Goal: Check status: Check status

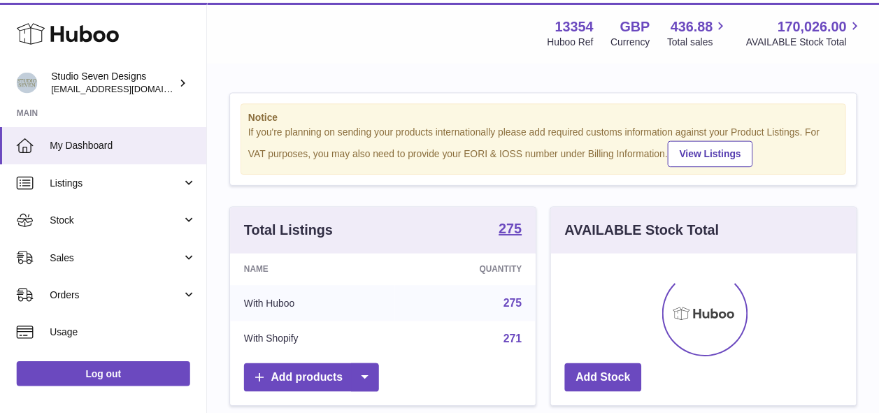
scroll to position [218, 309]
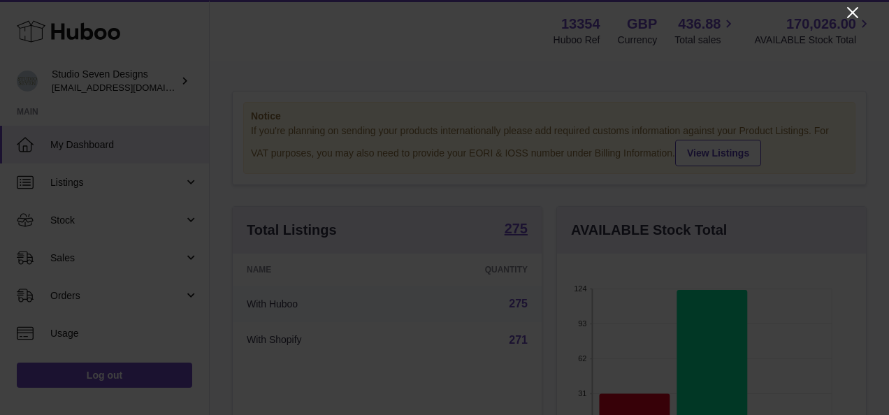
click at [855, 8] on icon "Close" at bounding box center [853, 12] width 17 height 17
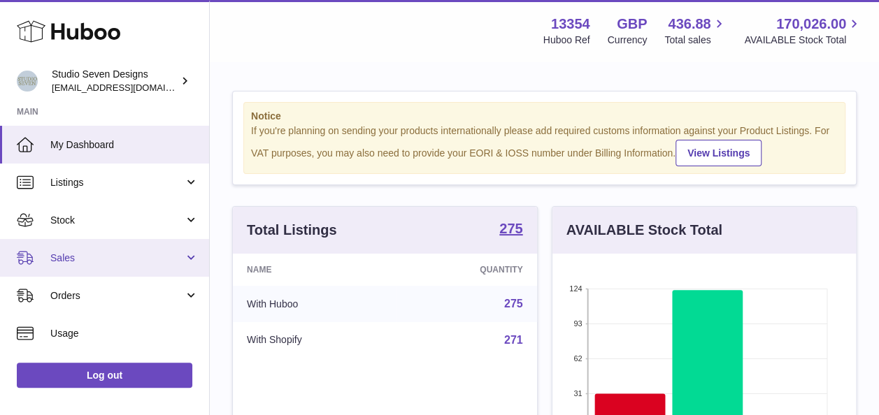
click at [86, 258] on span "Sales" at bounding box center [117, 258] width 134 height 13
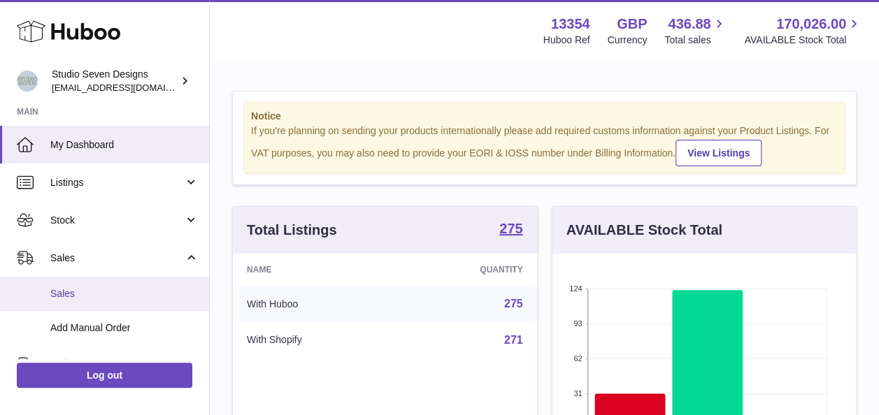
click at [77, 301] on link "Sales" at bounding box center [104, 294] width 209 height 34
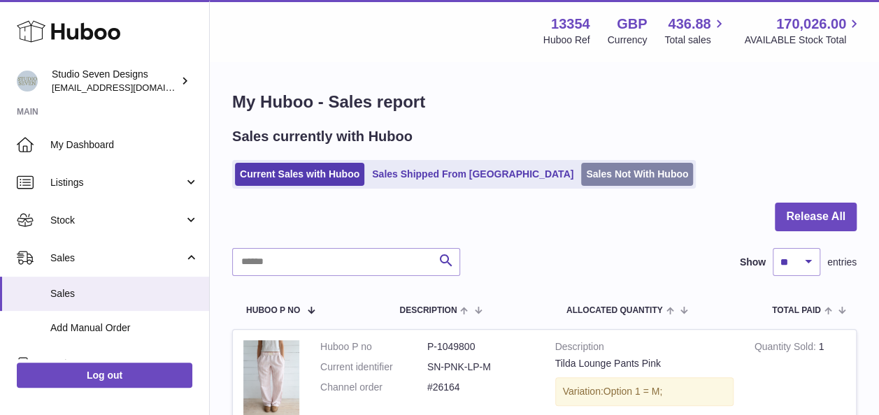
click at [581, 172] on link "Sales Not With Huboo" at bounding box center [637, 174] width 112 height 23
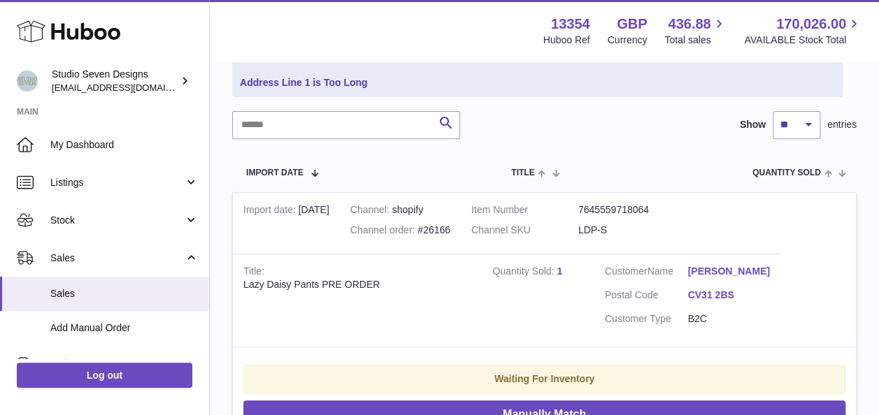
scroll to position [197, 0]
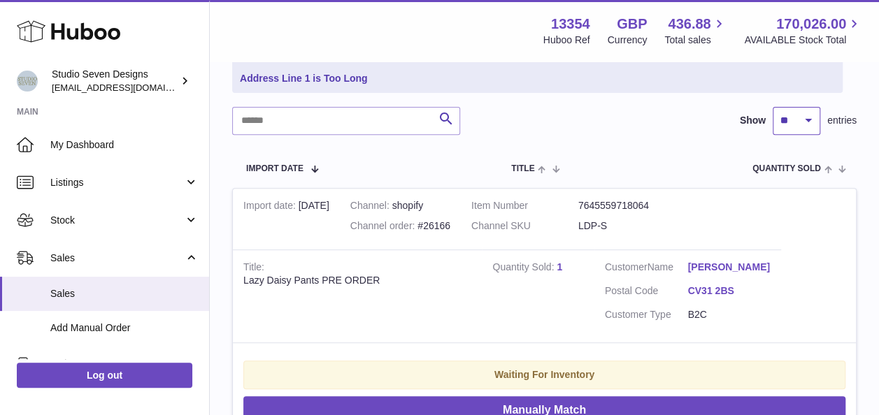
click at [810, 122] on select "** ** ** ***" at bounding box center [797, 121] width 48 height 28
select select "***"
click at [773, 107] on select "** ** ** ***" at bounding box center [797, 121] width 48 height 28
click at [299, 121] on input "text" at bounding box center [346, 121] width 228 height 28
type input "*"
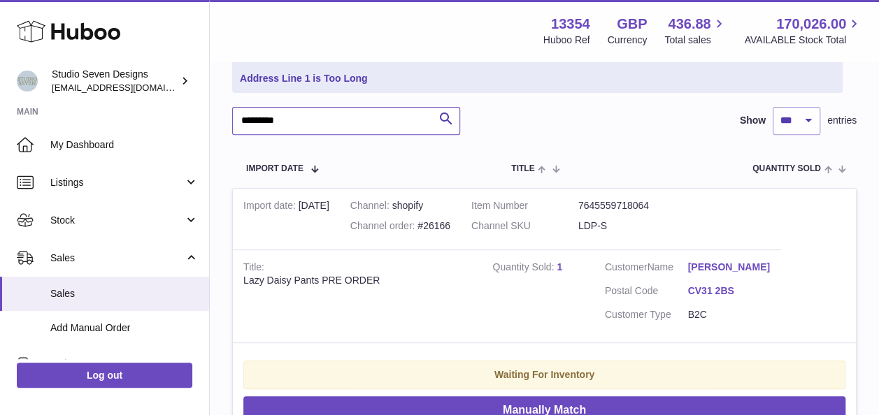
type input "*********"
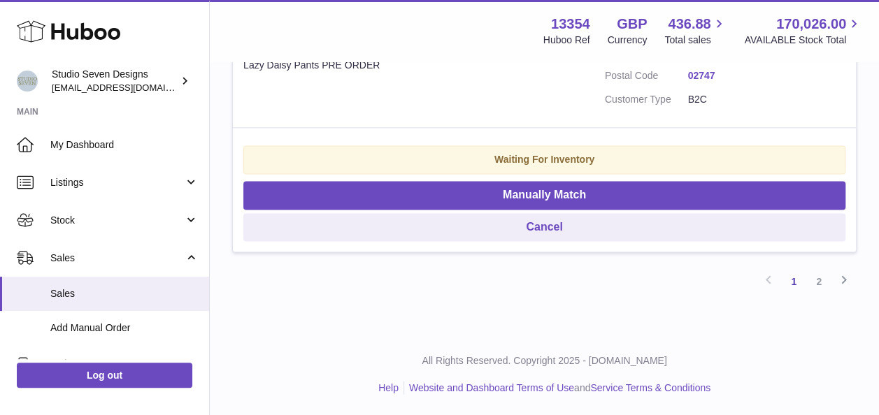
scroll to position [30829, 0]
click at [826, 287] on link "2" at bounding box center [818, 281] width 25 height 25
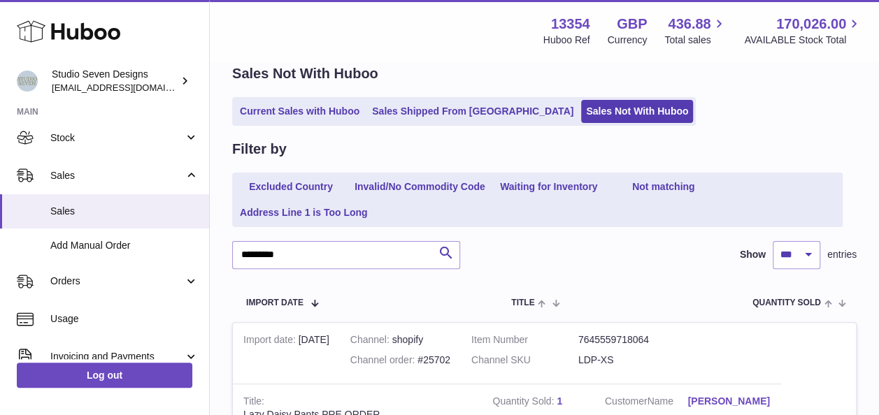
scroll to position [92, 0]
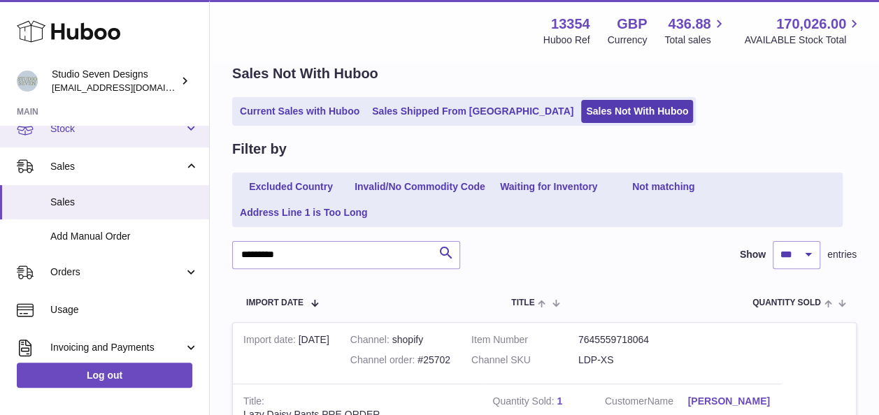
click at [124, 143] on link "Stock" at bounding box center [104, 129] width 209 height 38
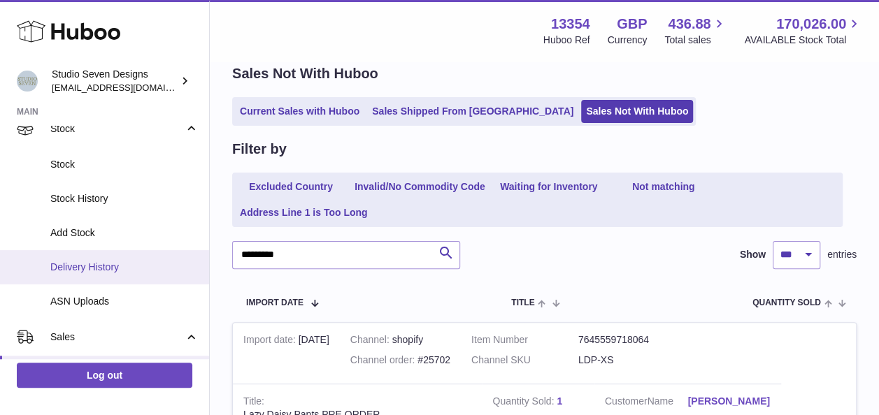
click at [101, 255] on link "Delivery History" at bounding box center [104, 267] width 209 height 34
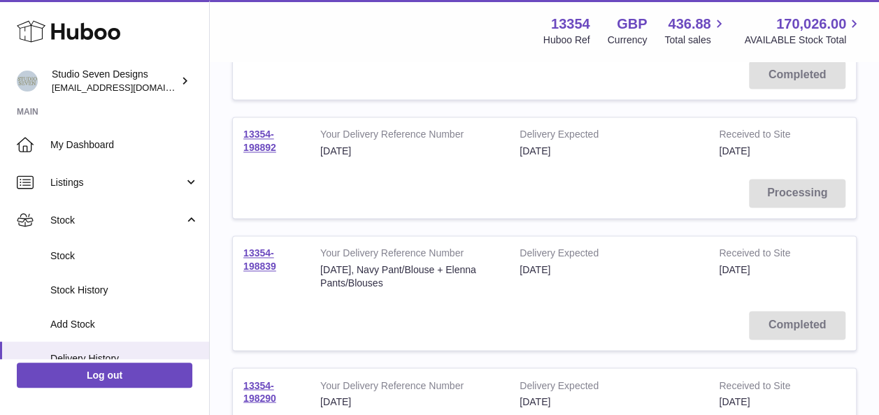
scroll to position [964, 0]
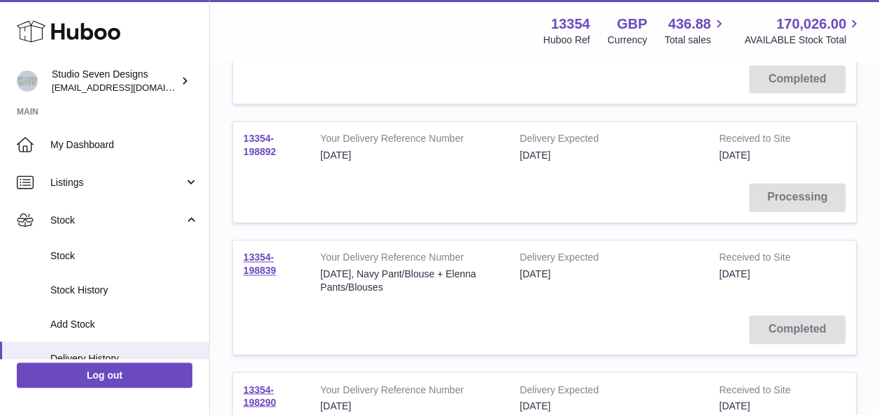
click at [265, 136] on link "13354-198892" at bounding box center [259, 145] width 33 height 24
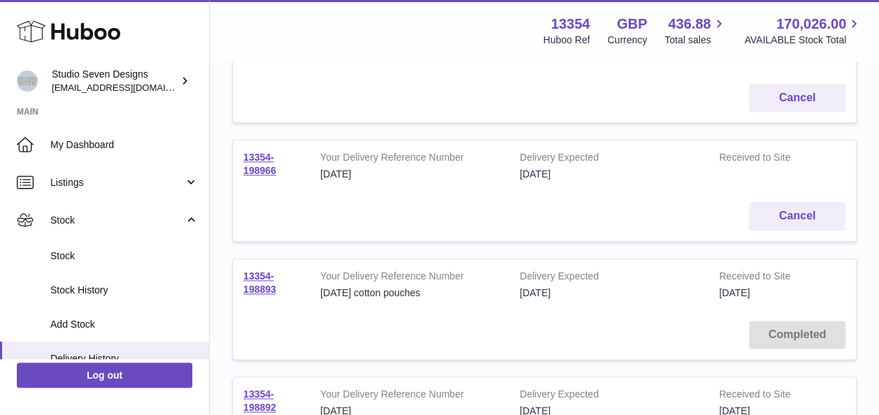
scroll to position [668, 0]
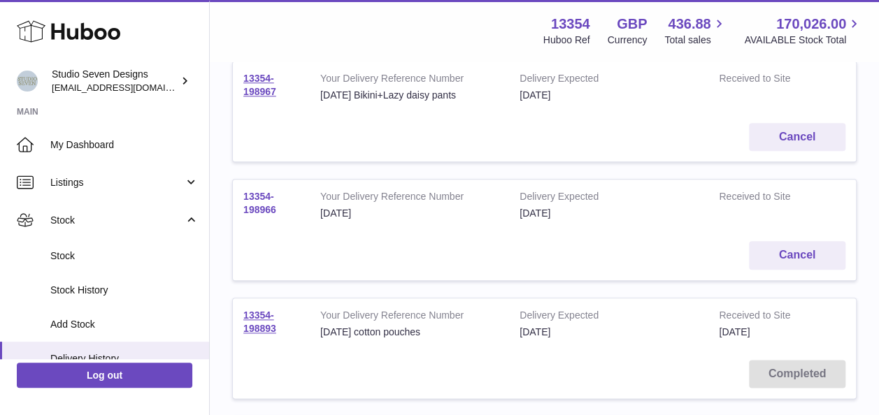
click at [255, 196] on link "13354-198966" at bounding box center [259, 203] width 33 height 24
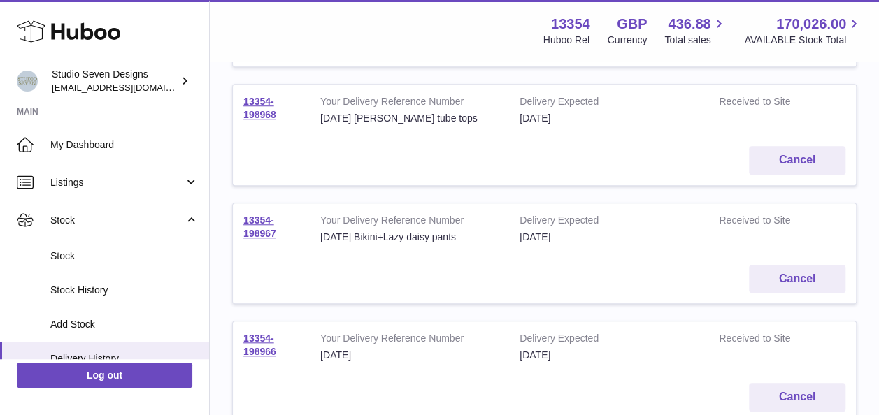
scroll to position [523, 0]
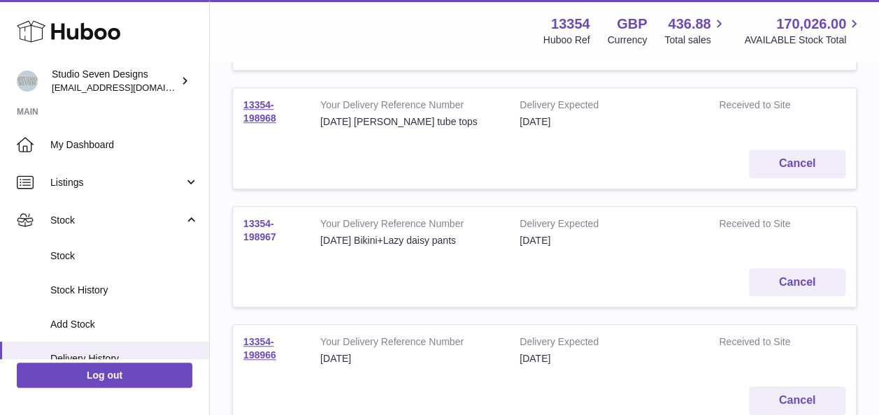
click at [262, 223] on link "13354-198967" at bounding box center [259, 230] width 33 height 24
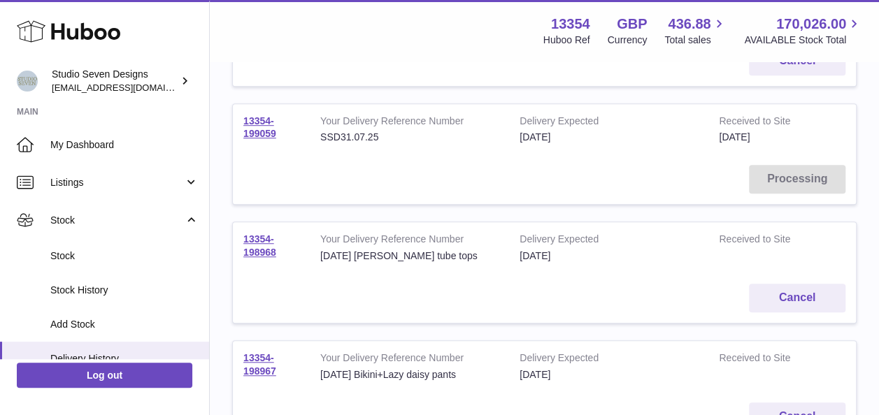
scroll to position [379, 0]
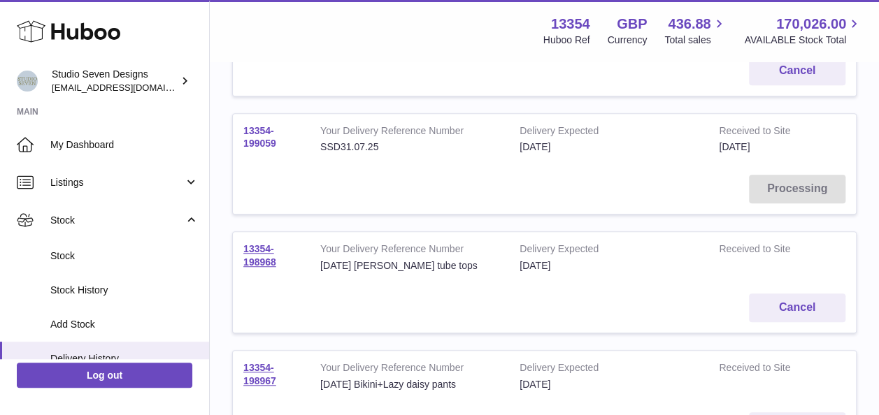
click at [269, 140] on link "13354-199059" at bounding box center [259, 137] width 33 height 24
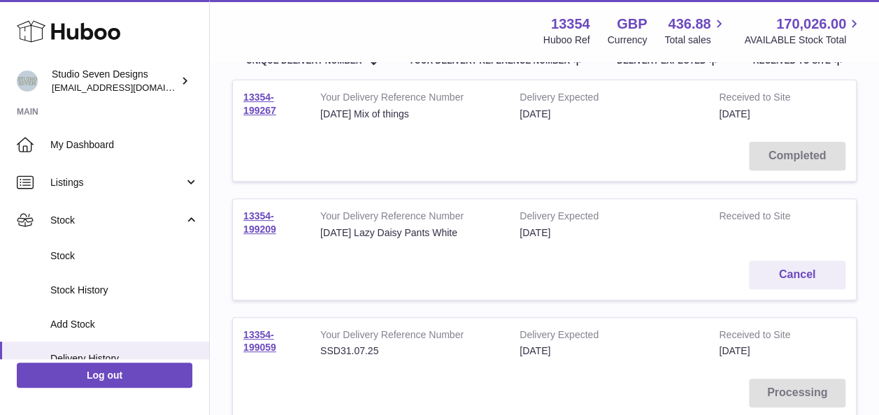
scroll to position [173, 0]
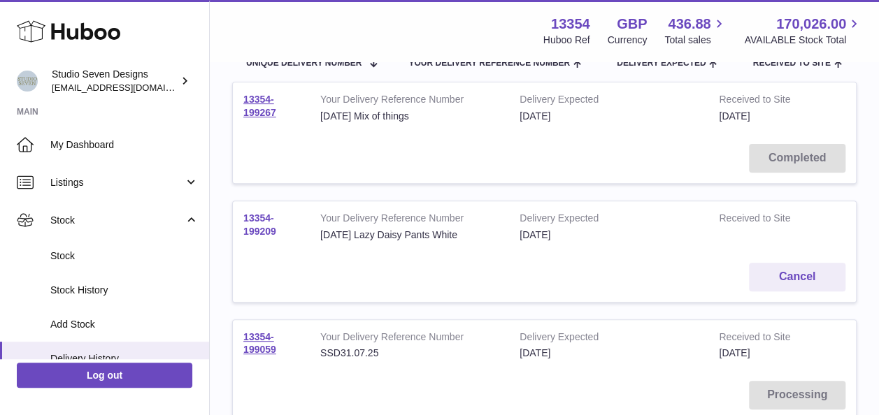
click at [266, 224] on link "13354-199209" at bounding box center [259, 225] width 33 height 24
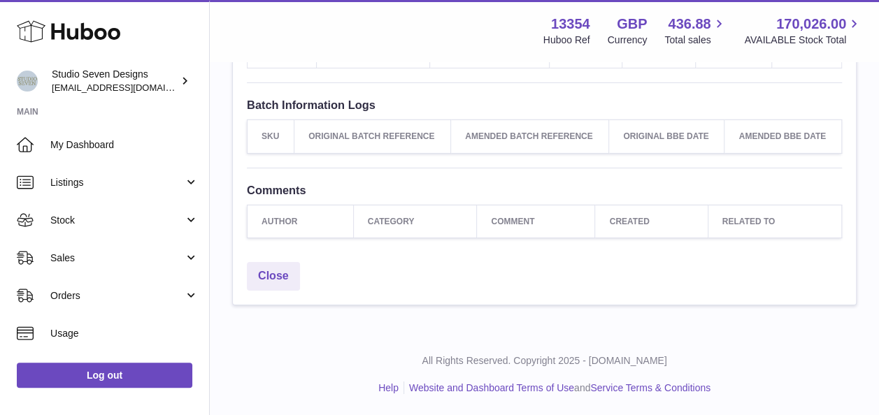
scroll to position [8116, 0]
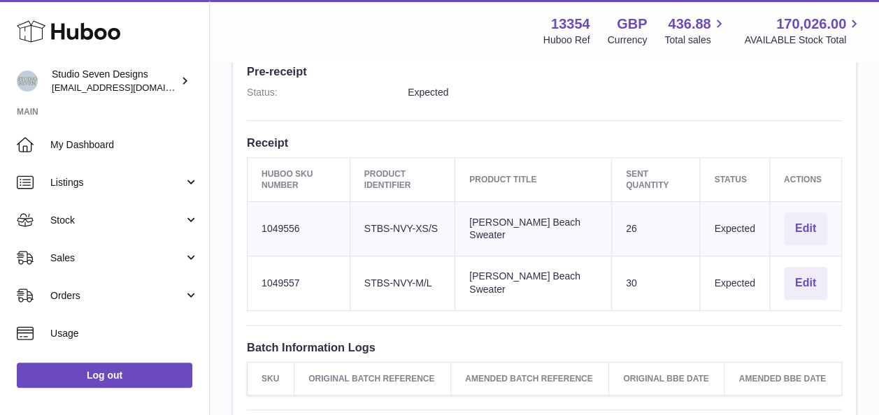
scroll to position [387, 0]
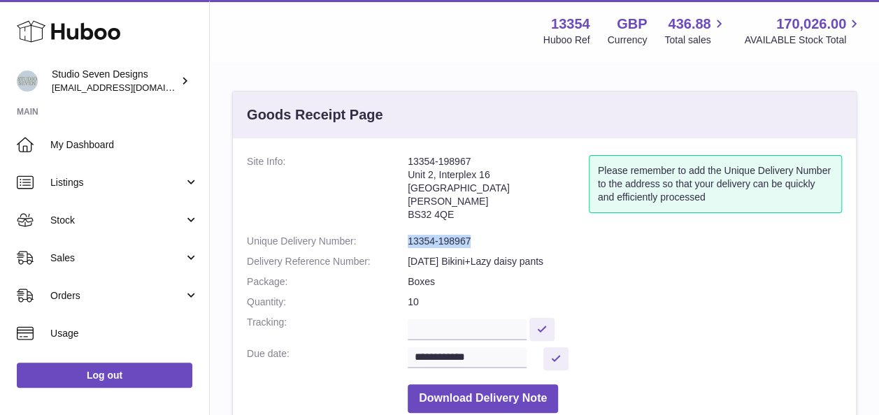
drag, startPoint x: 484, startPoint y: 241, endPoint x: 407, endPoint y: 247, distance: 77.2
click at [407, 247] on dl "**********" at bounding box center [544, 287] width 595 height 265
copy dl "13354-198967"
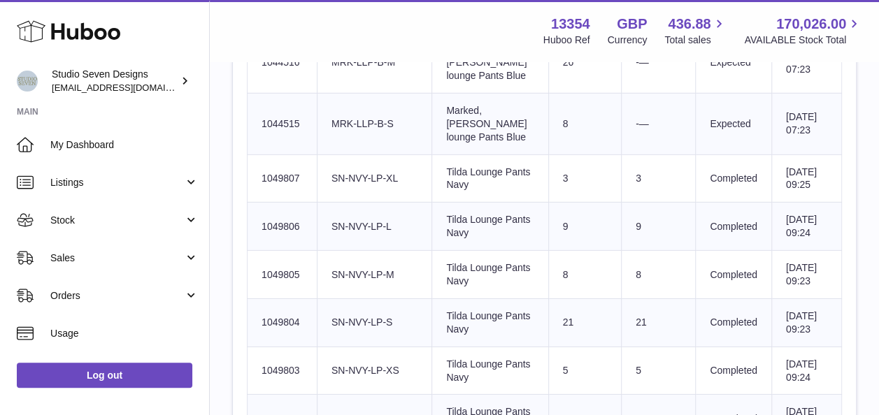
scroll to position [2049, 0]
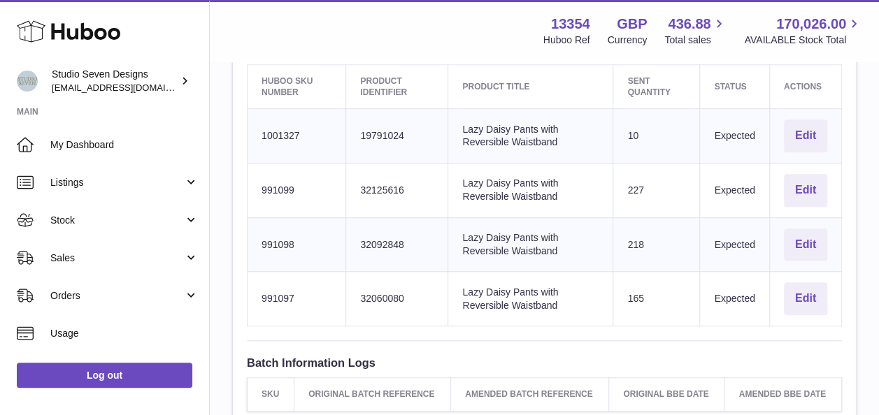
scroll to position [481, 0]
